Goal: Information Seeking & Learning: Learn about a topic

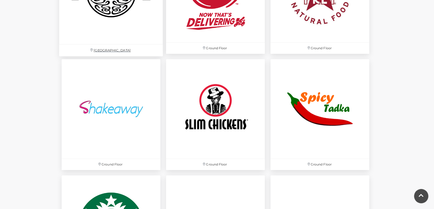
scroll to position [1600, 0]
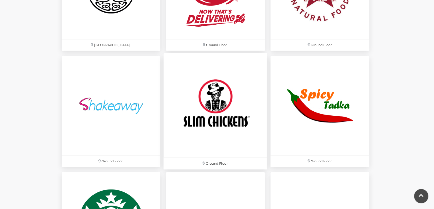
click at [196, 120] on img at bounding box center [216, 105] width 104 height 104
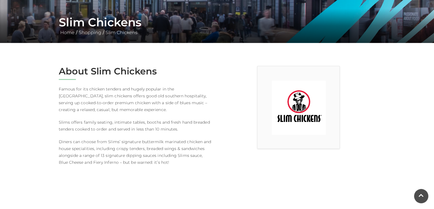
scroll to position [114, 0]
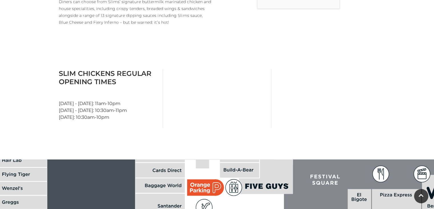
scroll to position [143, 0]
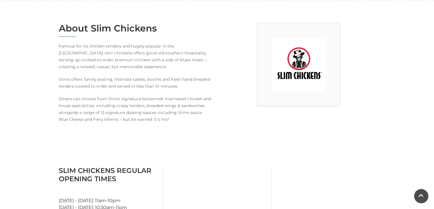
click at [302, 75] on img at bounding box center [299, 64] width 54 height 54
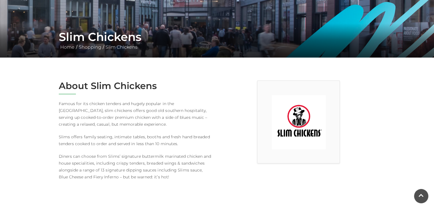
scroll to position [0, 0]
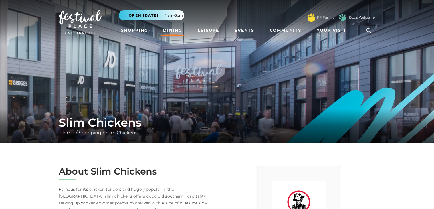
click at [179, 28] on link "Dining" at bounding box center [173, 30] width 24 height 11
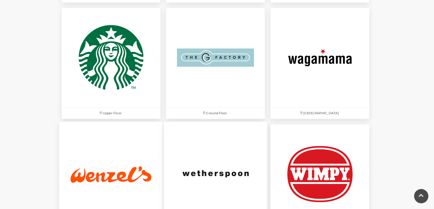
scroll to position [1742, 0]
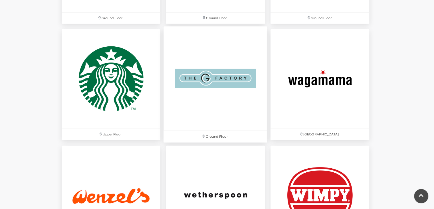
click at [208, 73] on img at bounding box center [216, 79] width 104 height 104
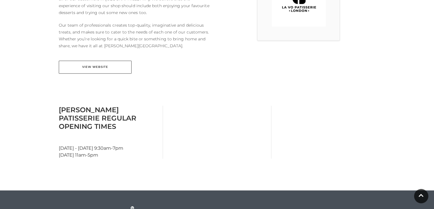
scroll to position [200, 0]
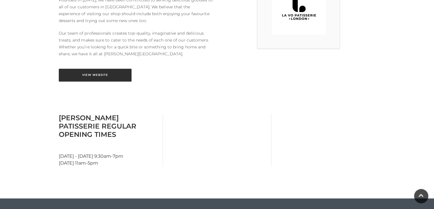
click at [111, 69] on link "View Website" at bounding box center [95, 75] width 73 height 13
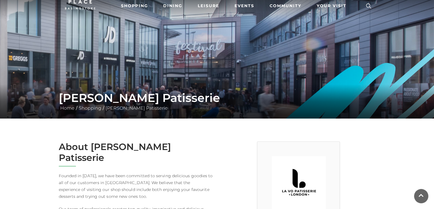
scroll to position [0, 0]
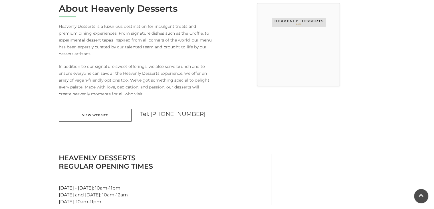
scroll to position [171, 0]
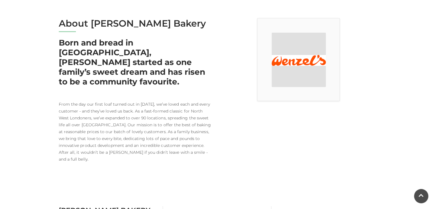
scroll to position [143, 0]
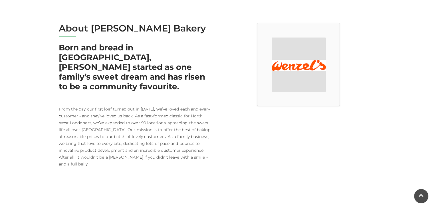
click at [309, 65] on img at bounding box center [299, 64] width 54 height 54
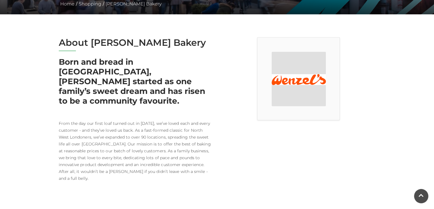
scroll to position [114, 0]
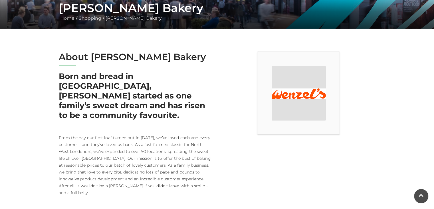
click at [67, 57] on h2 "About [PERSON_NAME] Bakery" at bounding box center [136, 56] width 154 height 11
click at [134, 19] on link "[PERSON_NAME] Bakery" at bounding box center [133, 17] width 59 height 5
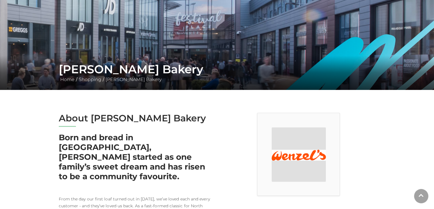
scroll to position [86, 0]
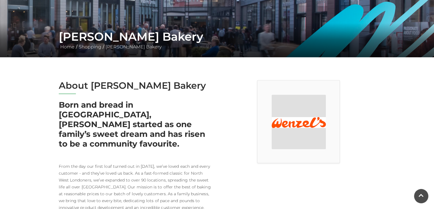
click at [307, 113] on img at bounding box center [299, 122] width 54 height 54
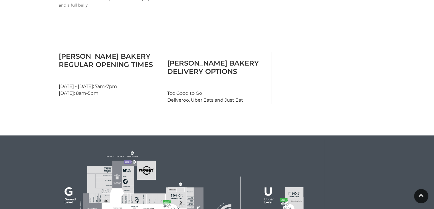
scroll to position [371, 0]
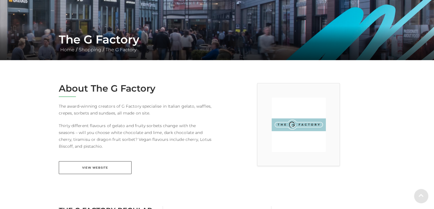
scroll to position [86, 0]
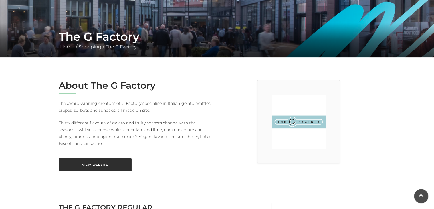
click at [110, 166] on link "View Website" at bounding box center [95, 164] width 73 height 13
